Goal: Task Accomplishment & Management: Manage account settings

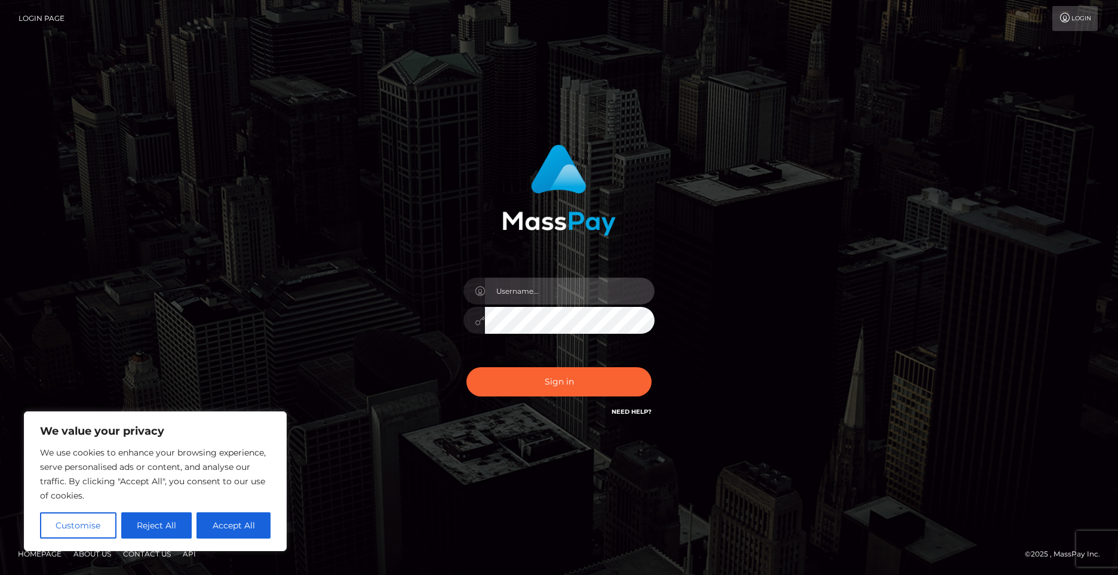
click at [519, 293] on input "text" at bounding box center [570, 291] width 170 height 27
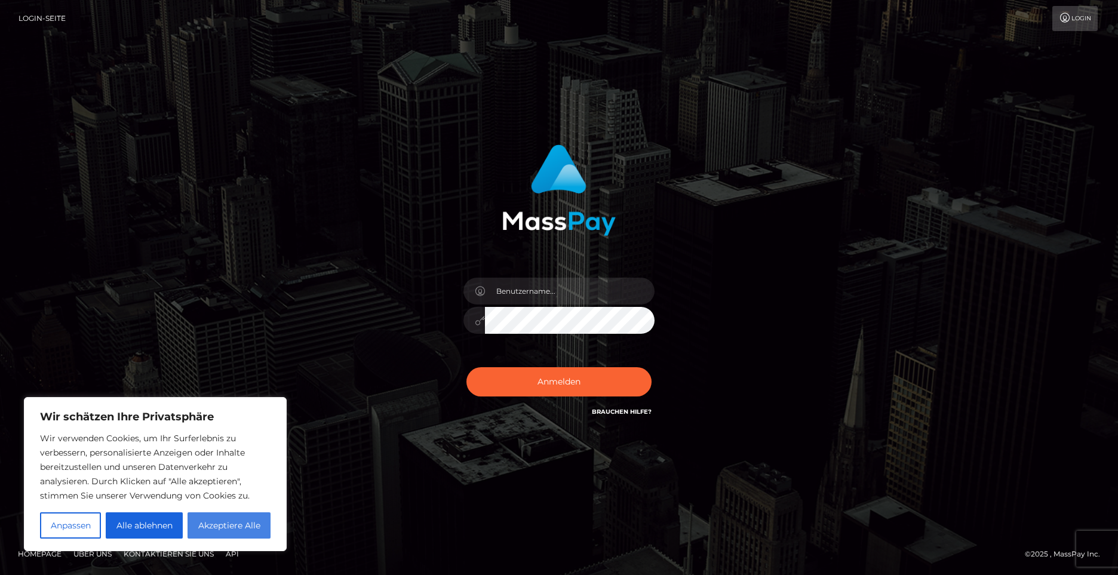
click at [215, 526] on button "Akzeptiere Alle" at bounding box center [229, 526] width 83 height 26
checkbox input "true"
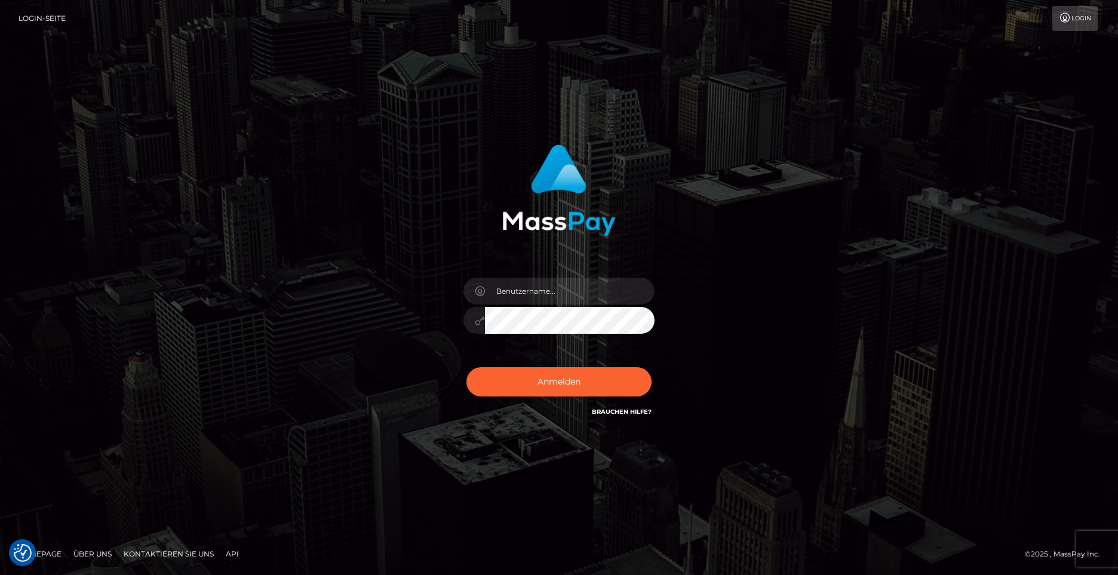
click at [527, 277] on div at bounding box center [559, 314] width 209 height 91
click at [524, 290] on input "text" at bounding box center [570, 291] width 170 height 27
click at [1072, 19] on link "Login" at bounding box center [1074, 18] width 45 height 25
